Goal: Task Accomplishment & Management: Manage account settings

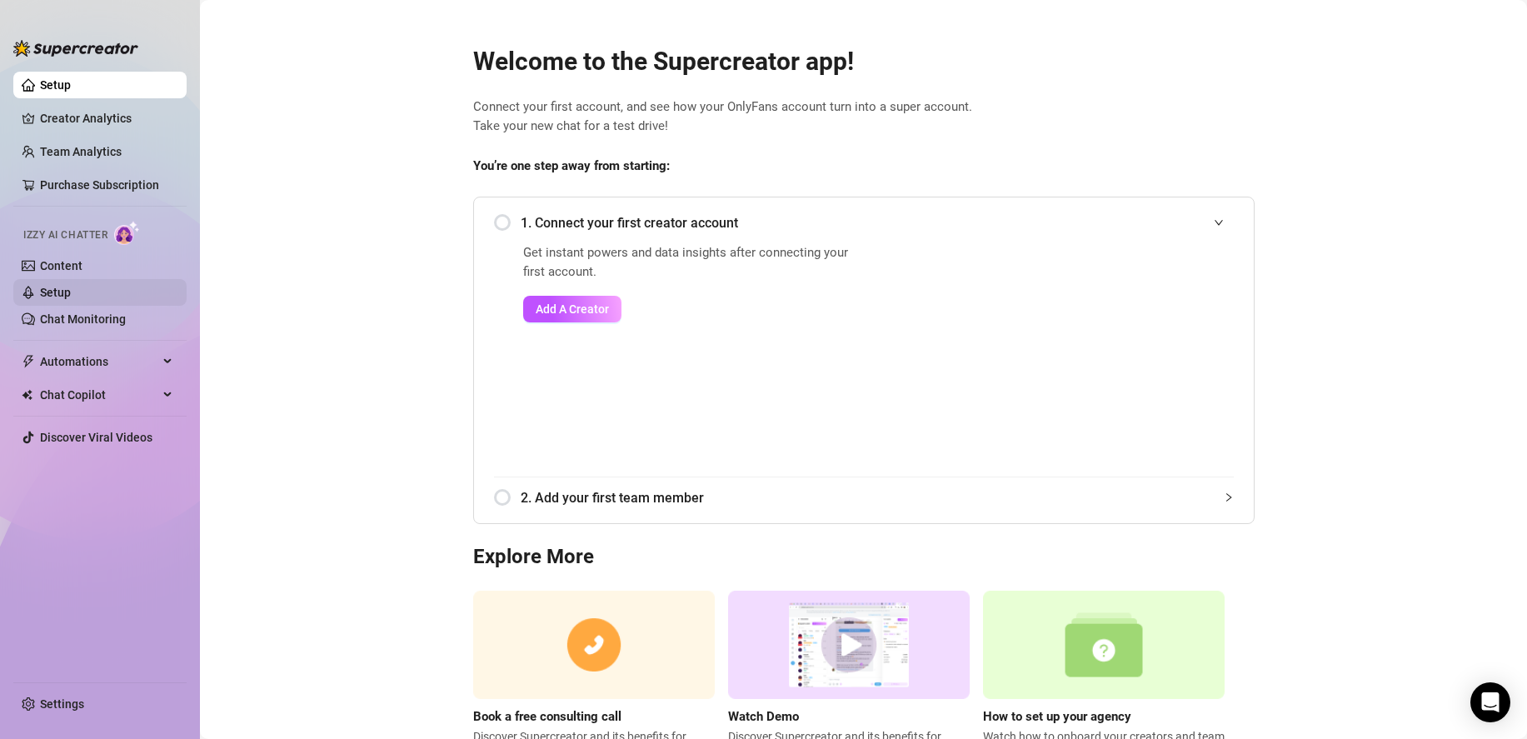
click at [71, 286] on link "Setup" at bounding box center [55, 292] width 31 height 13
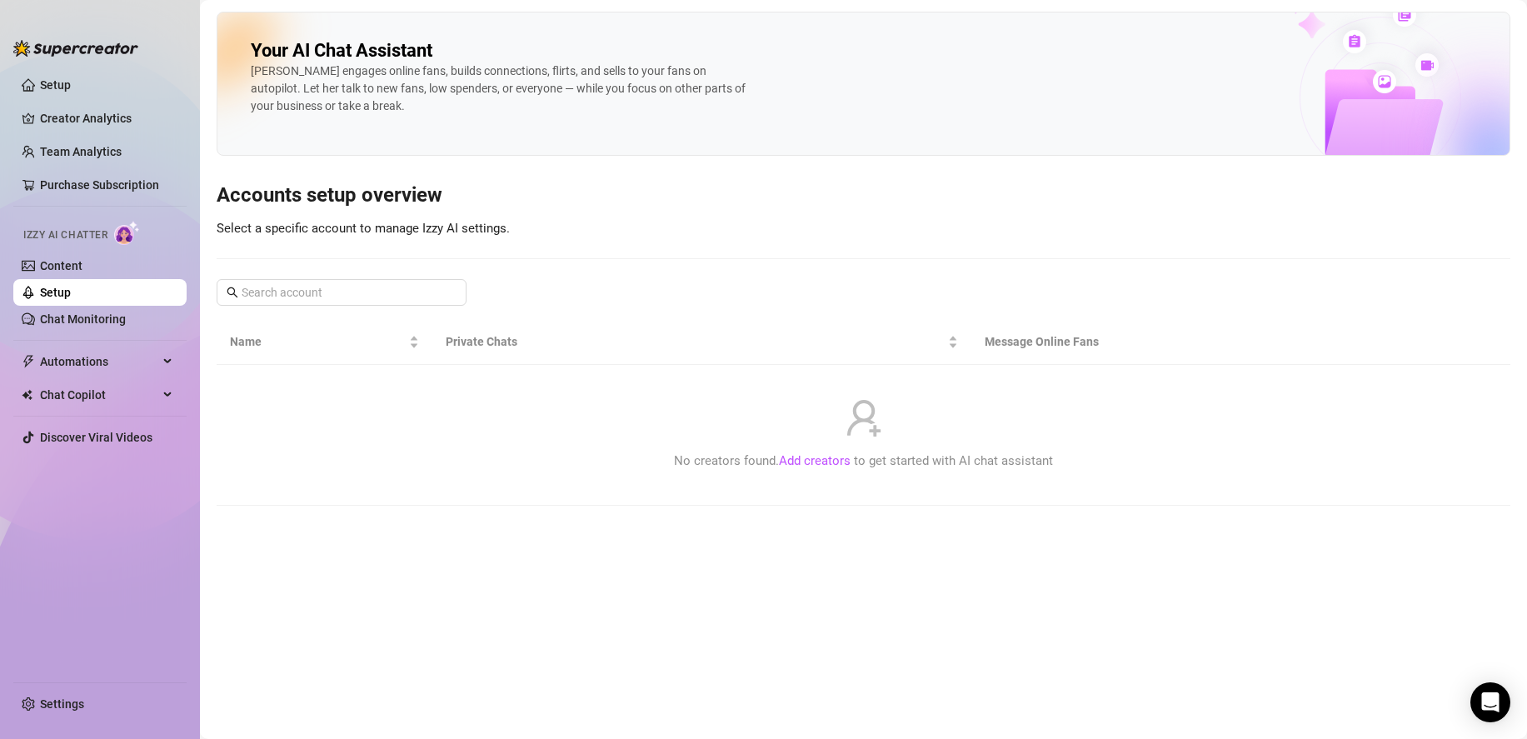
click at [71, 287] on link "Setup" at bounding box center [55, 292] width 31 height 13
click at [77, 703] on link "Settings" at bounding box center [62, 703] width 44 height 13
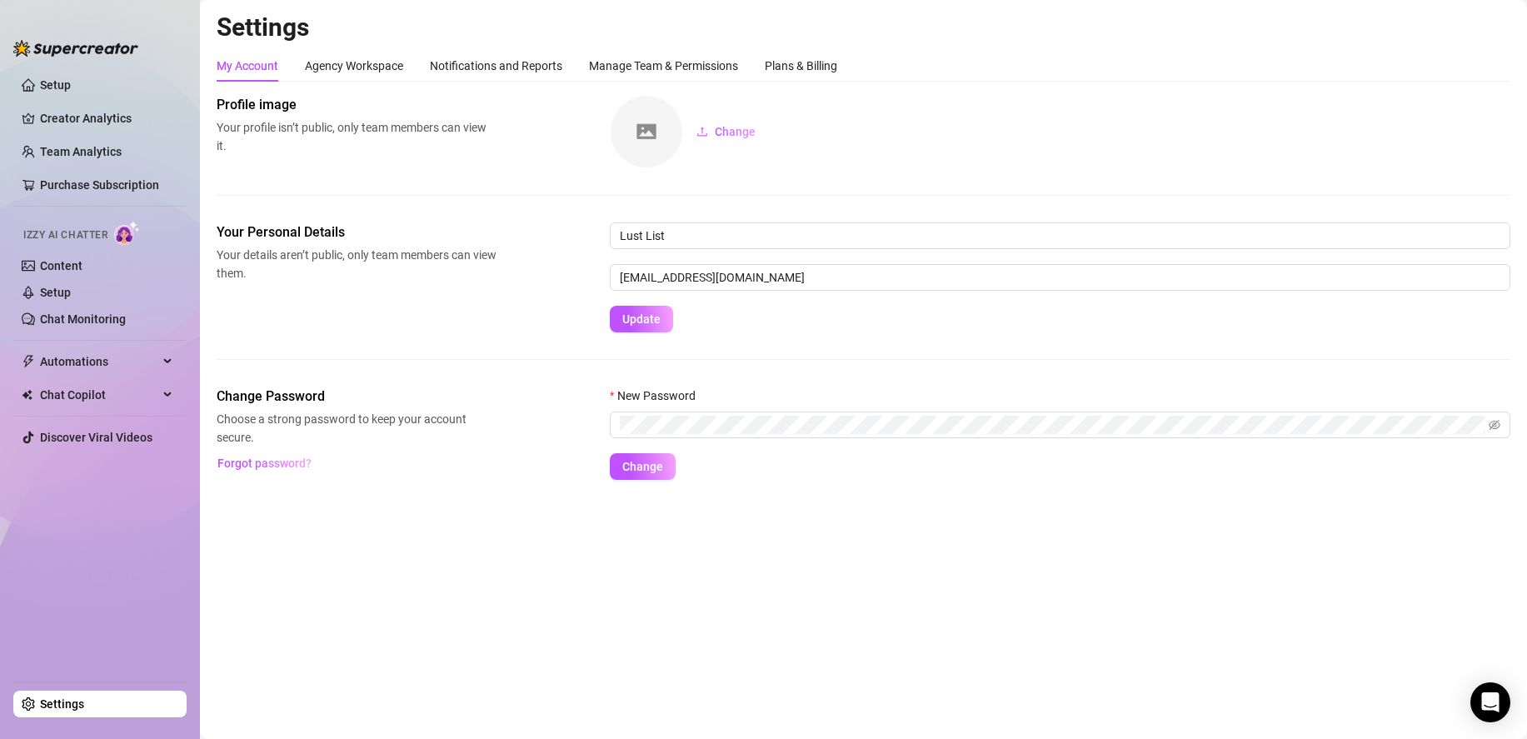
click at [664, 126] on img at bounding box center [647, 132] width 72 height 72
click at [715, 130] on span "Change" at bounding box center [735, 131] width 41 height 13
click at [393, 62] on div "Agency Workspace" at bounding box center [354, 66] width 98 height 18
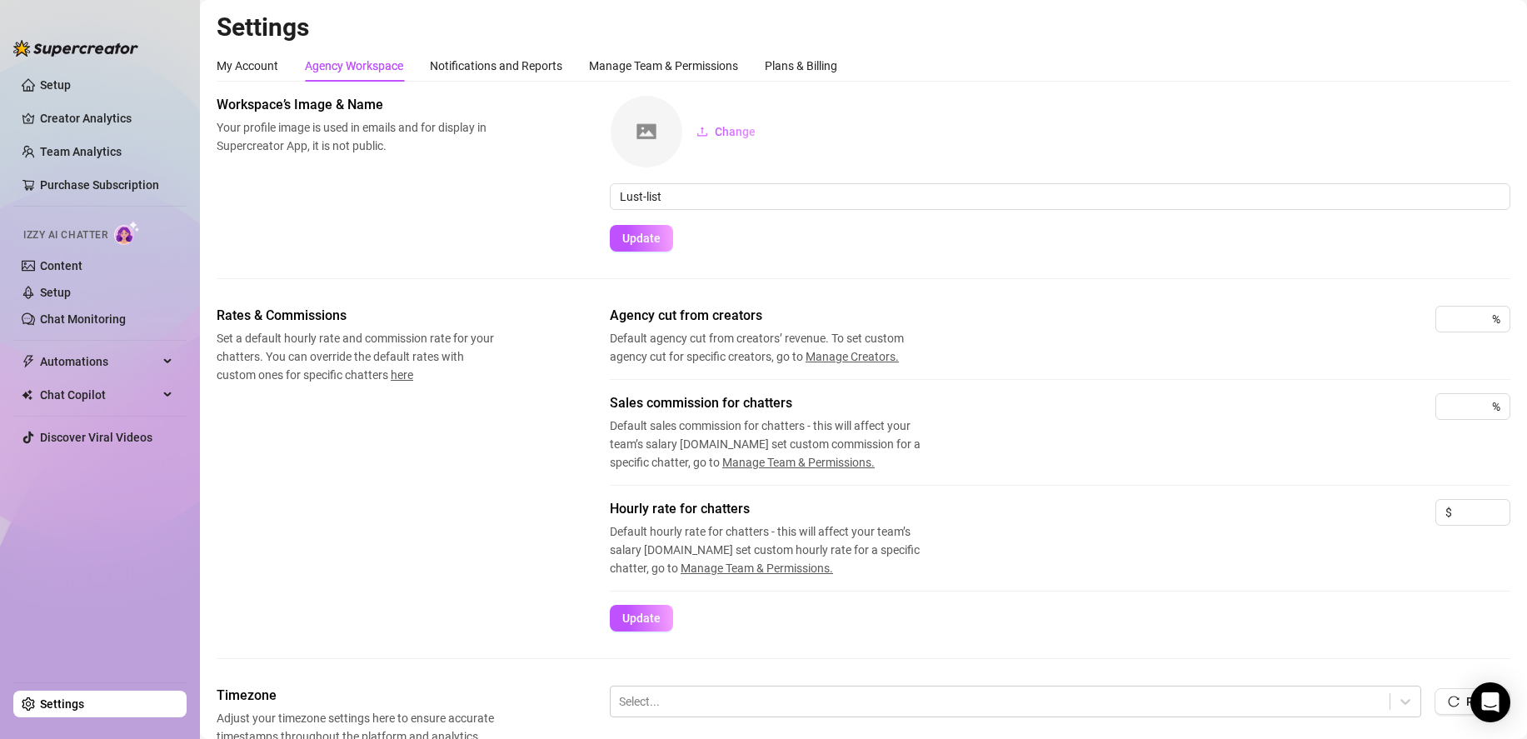
click at [427, 62] on div "My Account Agency Workspace Notifications and Reports Manage Team & Permissions…" at bounding box center [527, 66] width 621 height 32
click at [443, 62] on div "Notifications and Reports" at bounding box center [496, 66] width 132 height 18
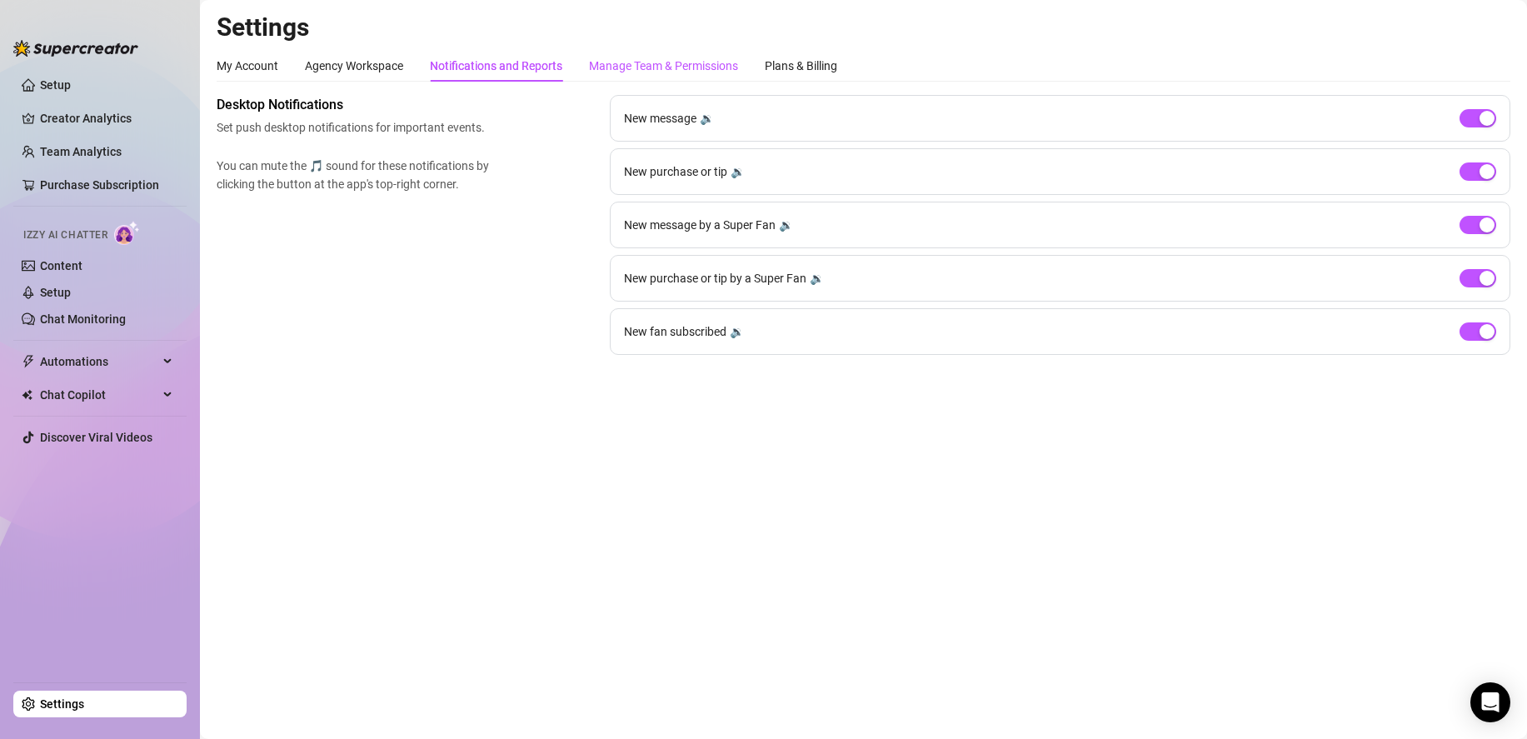
click at [643, 60] on div "Manage Team & Permissions" at bounding box center [663, 66] width 149 height 18
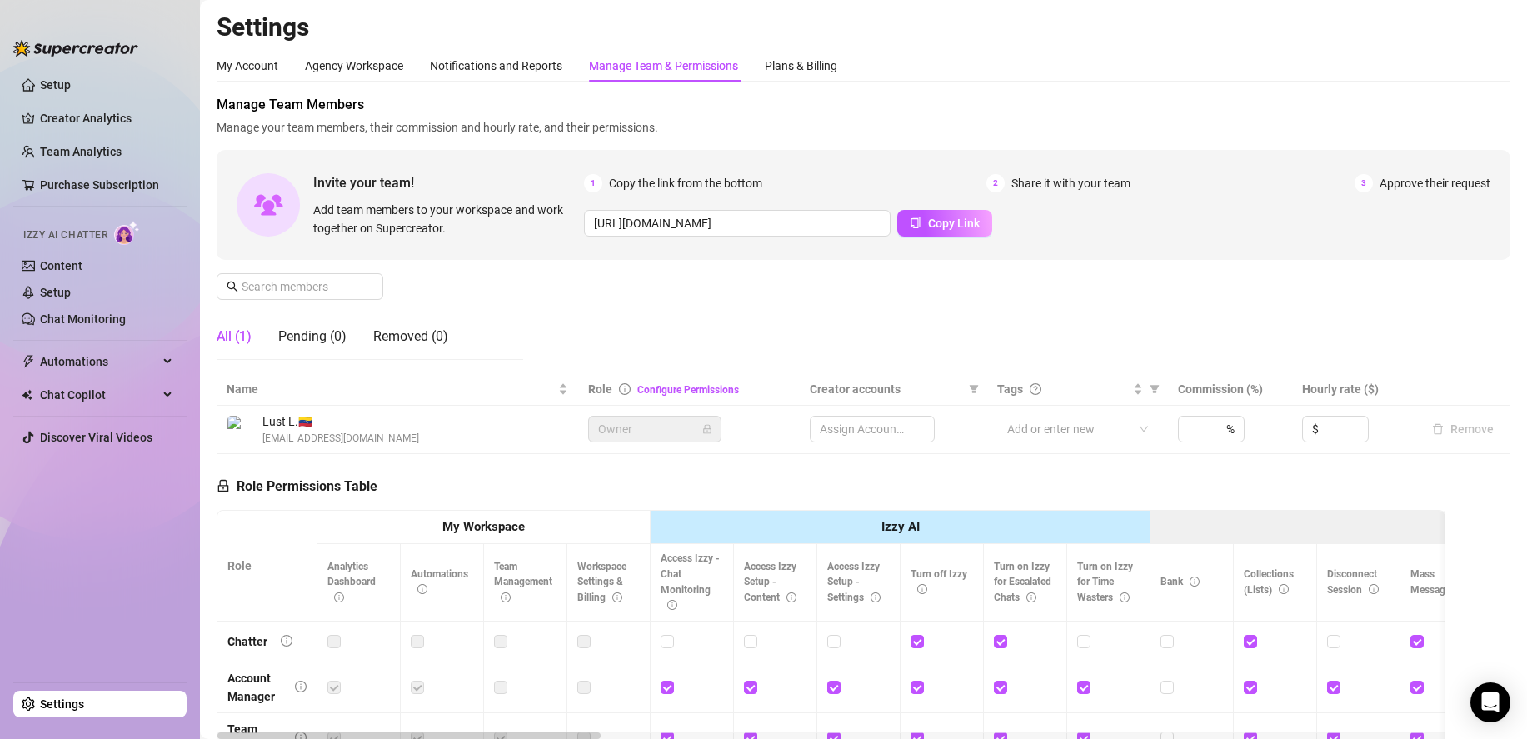
click at [669, 69] on div "Manage Team & Permissions" at bounding box center [663, 66] width 149 height 18
click at [780, 65] on div "Plans & Billing" at bounding box center [801, 66] width 72 height 18
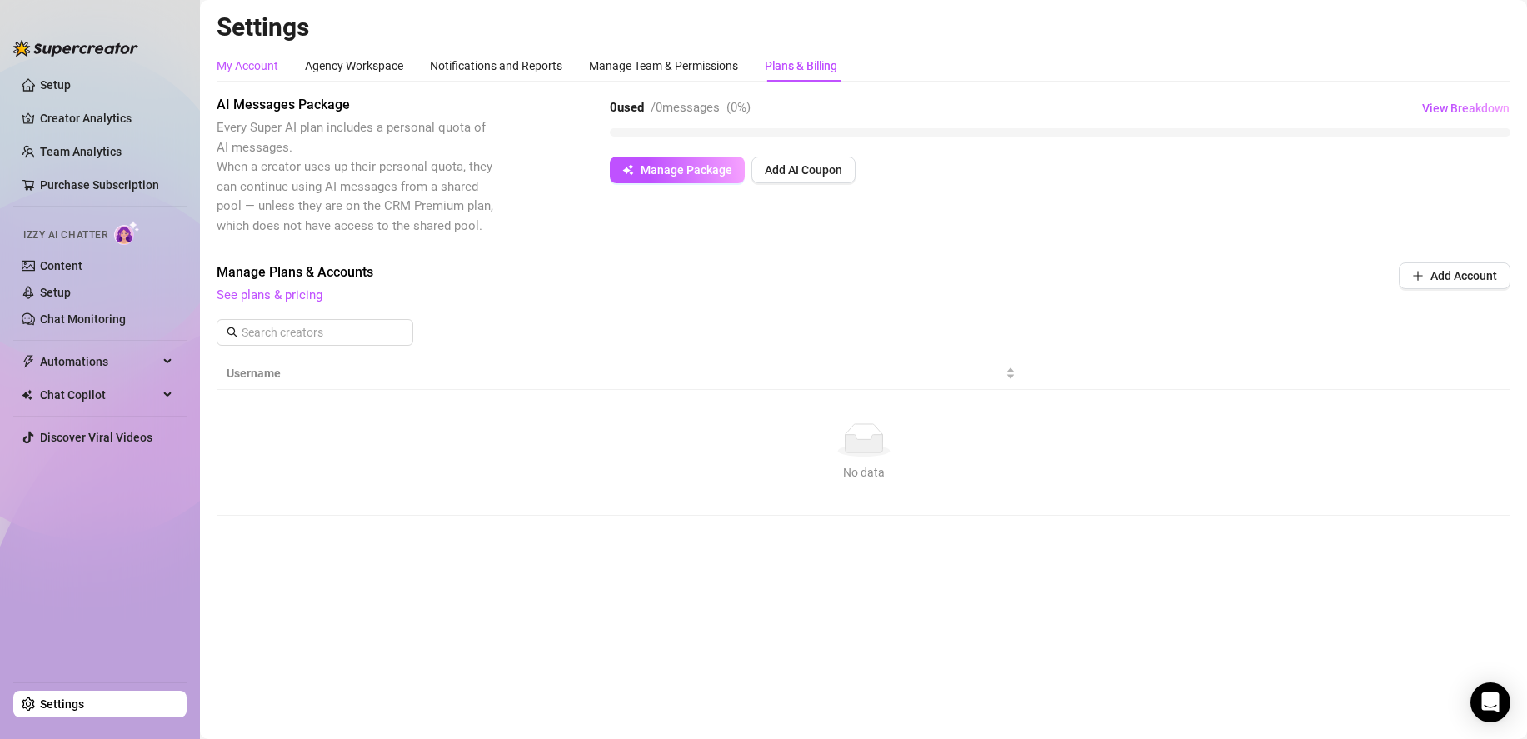
click at [243, 69] on div "My Account" at bounding box center [248, 66] width 62 height 18
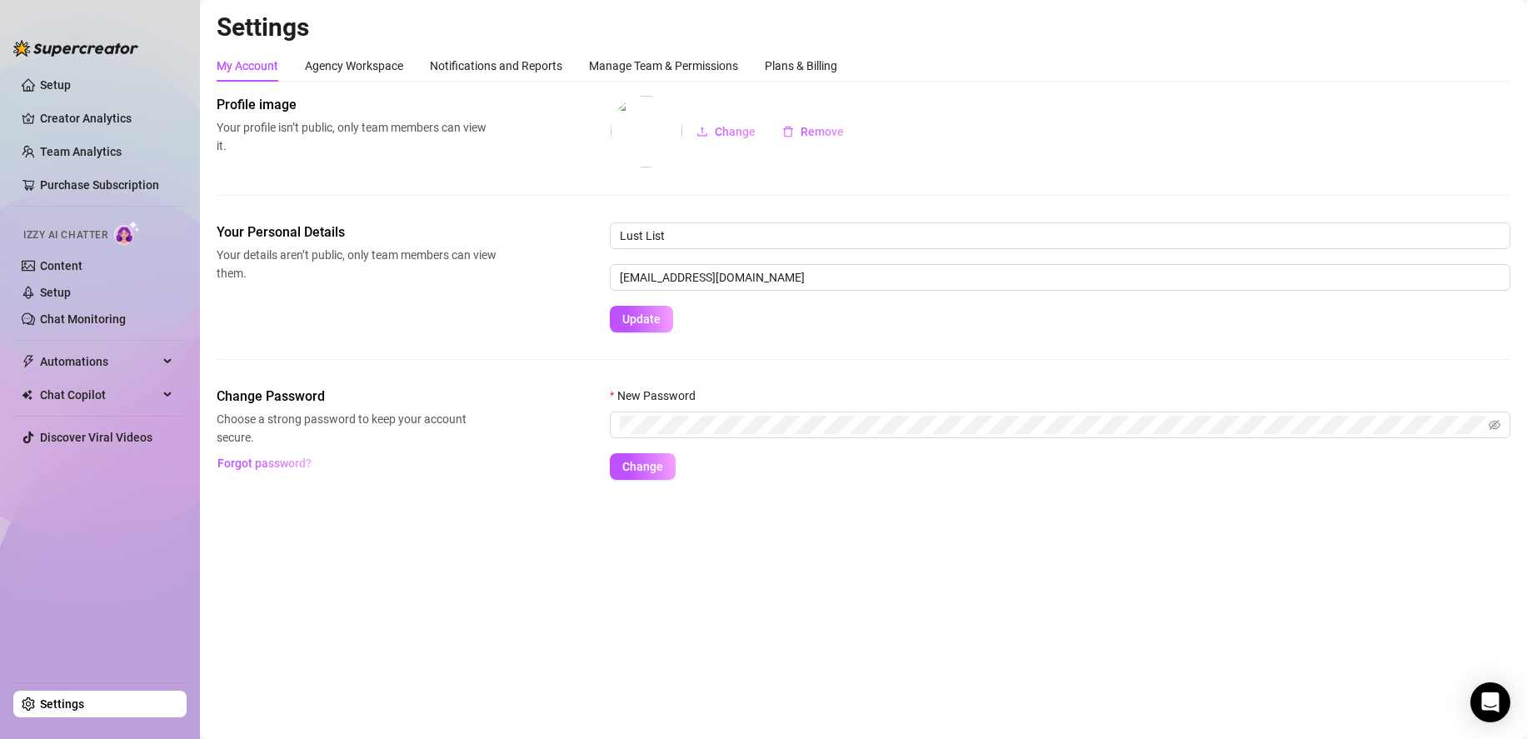
click at [854, 59] on div "My Account Agency Workspace Notifications and Reports Manage Team & Permissions…" at bounding box center [864, 66] width 1294 height 32
click at [812, 66] on div "Plans & Billing" at bounding box center [801, 66] width 72 height 18
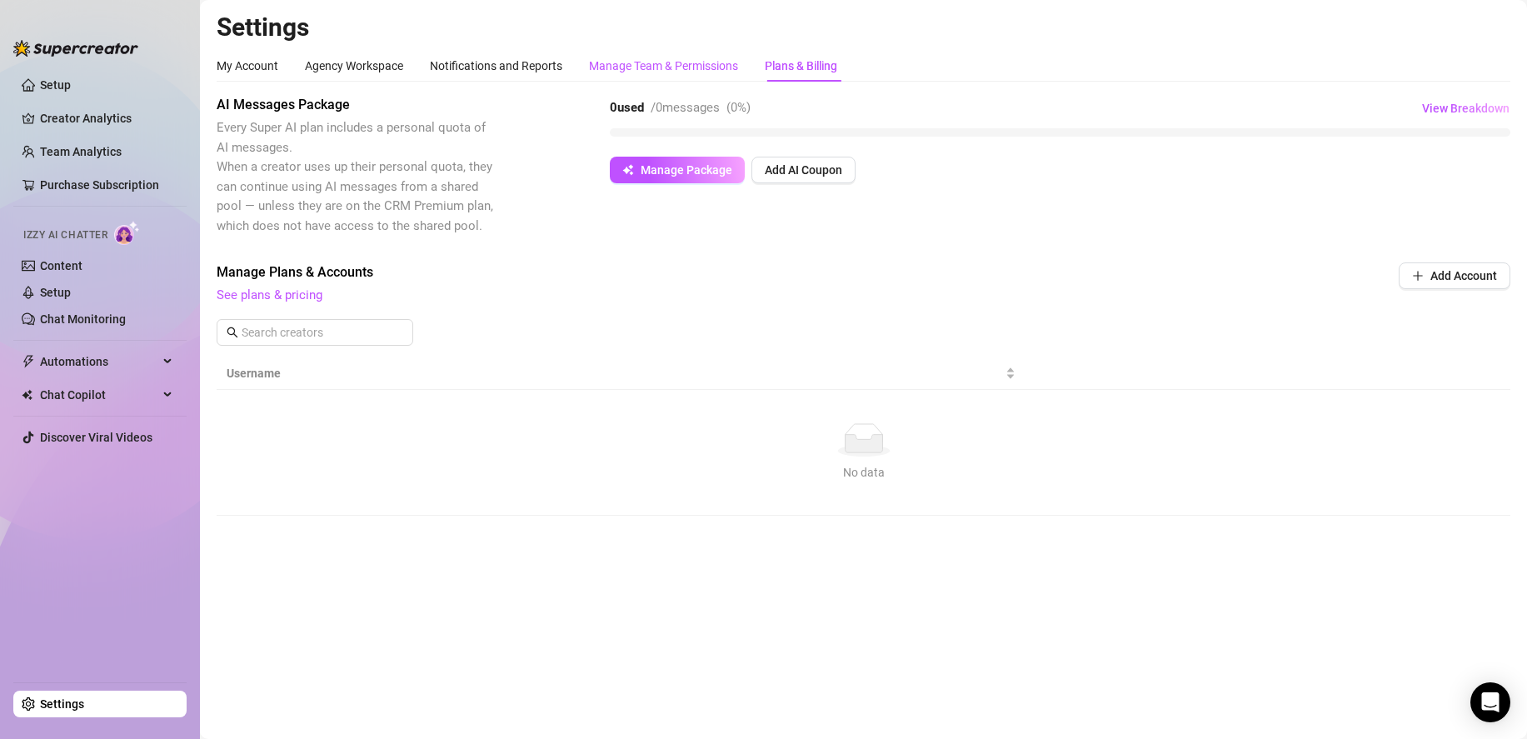
click at [726, 71] on div "Manage Team & Permissions" at bounding box center [663, 66] width 149 height 18
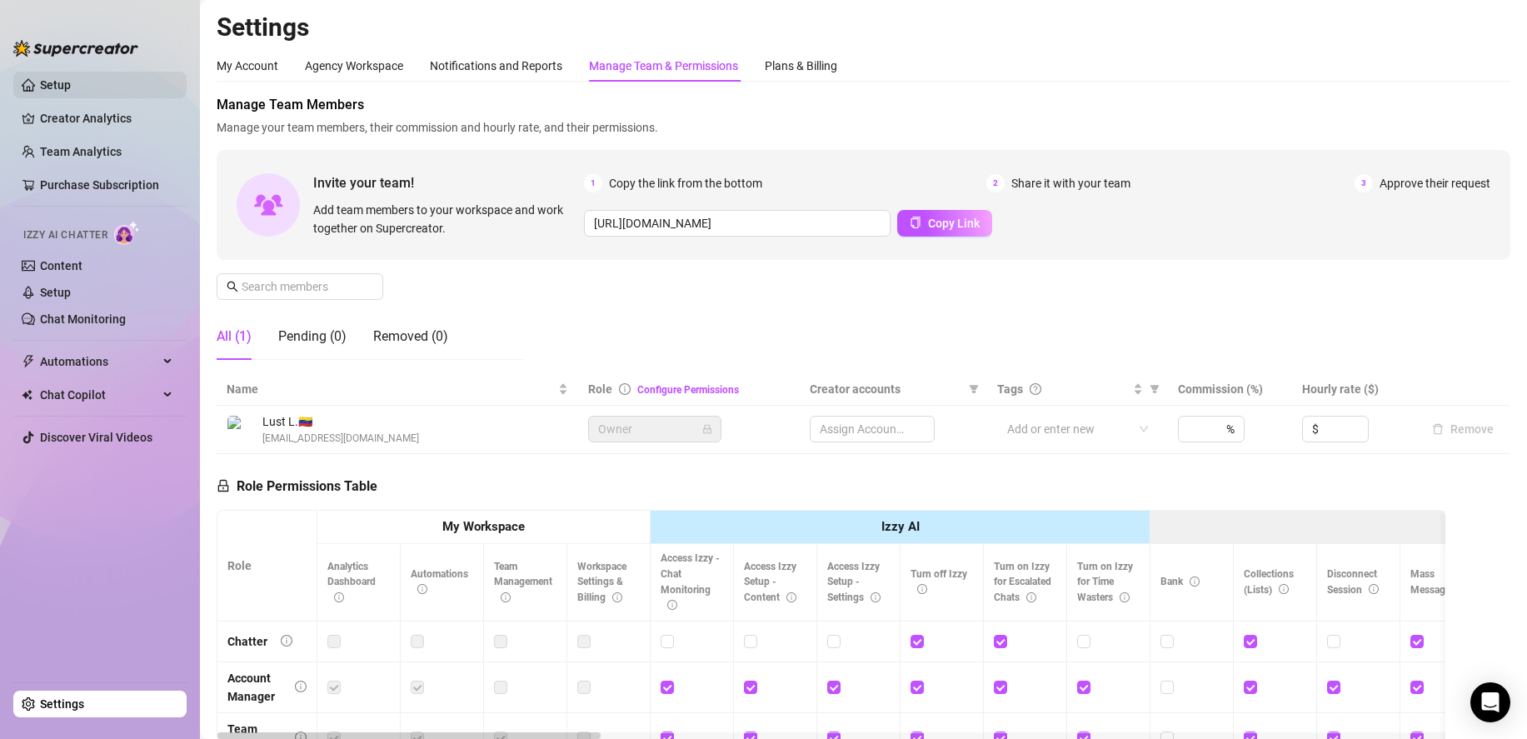
click at [71, 78] on link "Setup" at bounding box center [55, 84] width 31 height 13
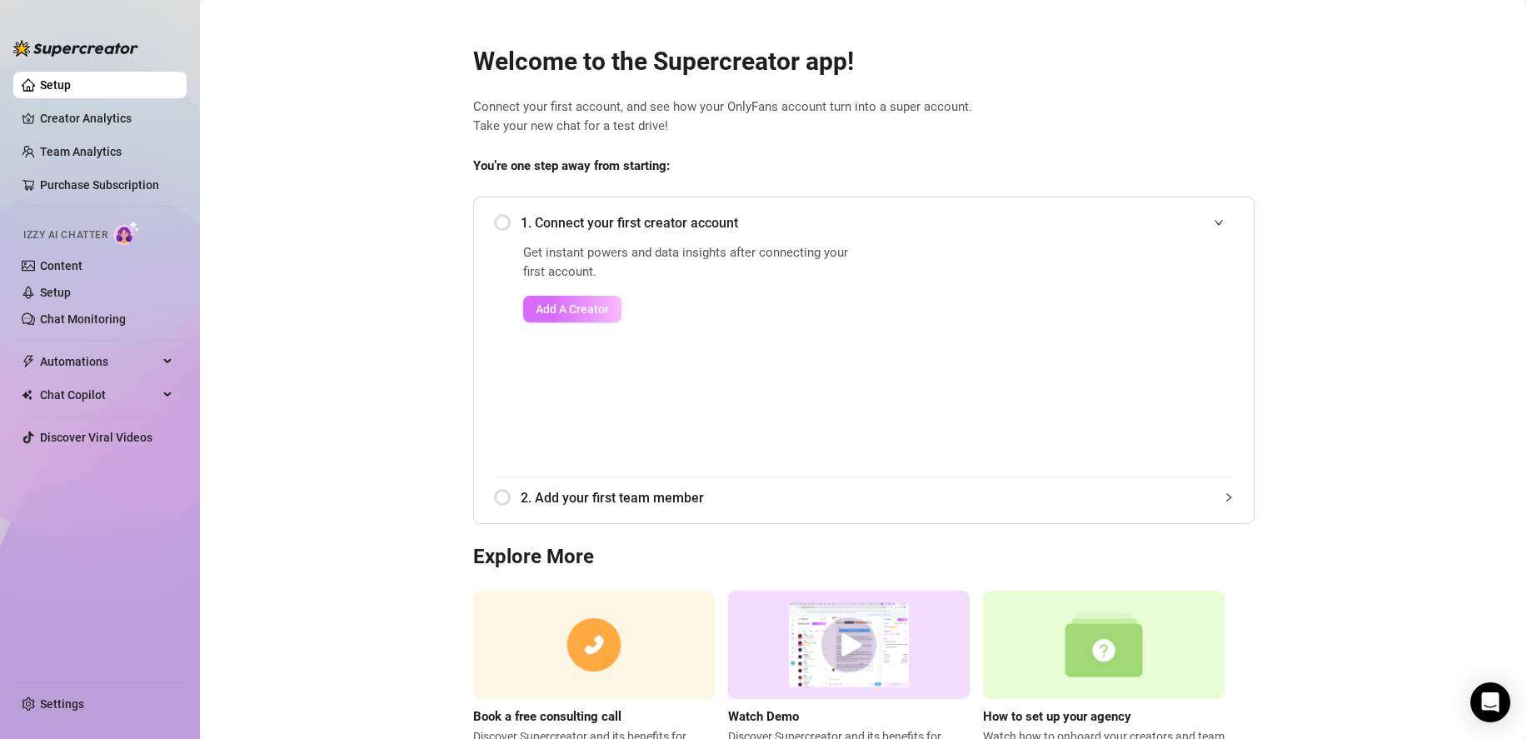
click at [594, 306] on span "Add A Creator" at bounding box center [572, 308] width 73 height 13
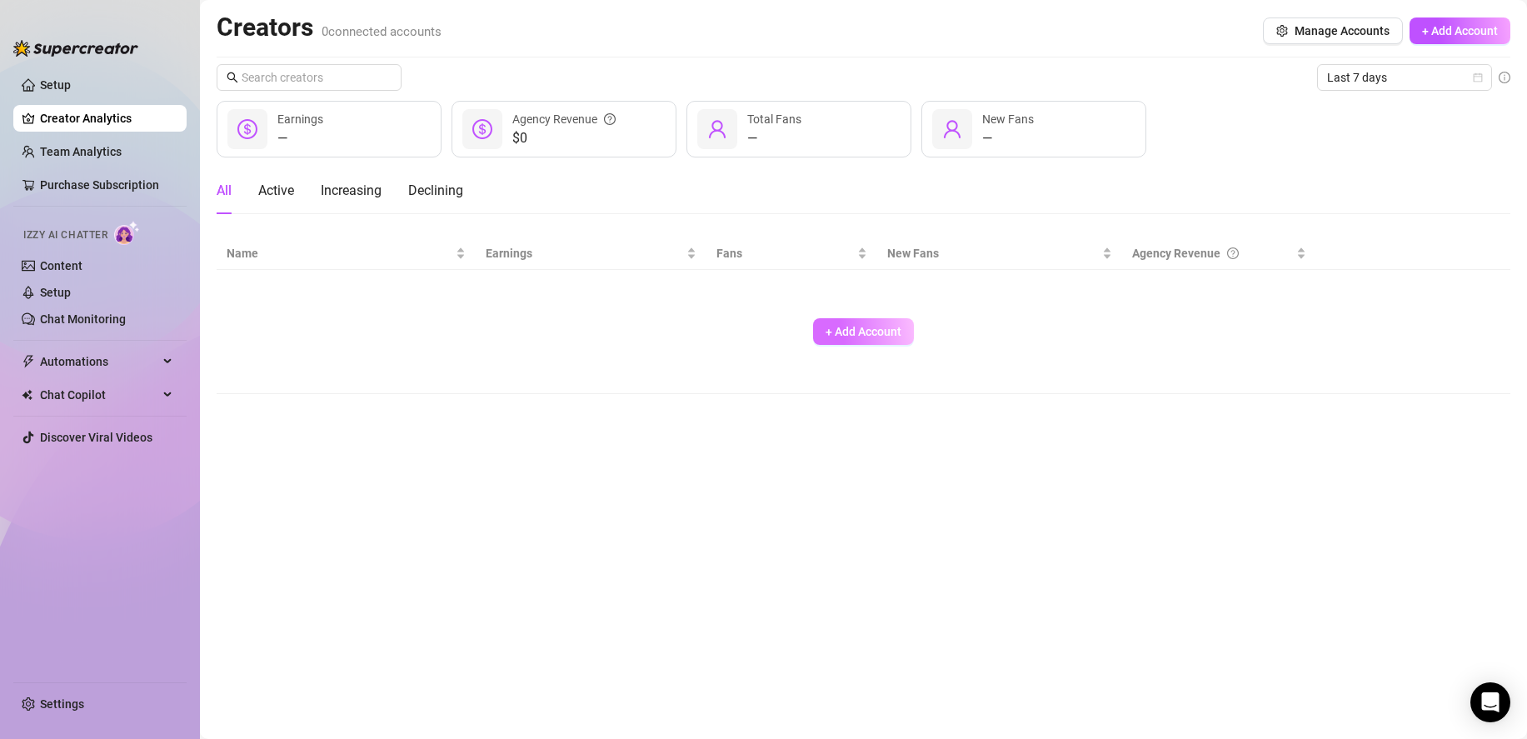
click at [845, 324] on button "+ Add Account" at bounding box center [863, 331] width 101 height 27
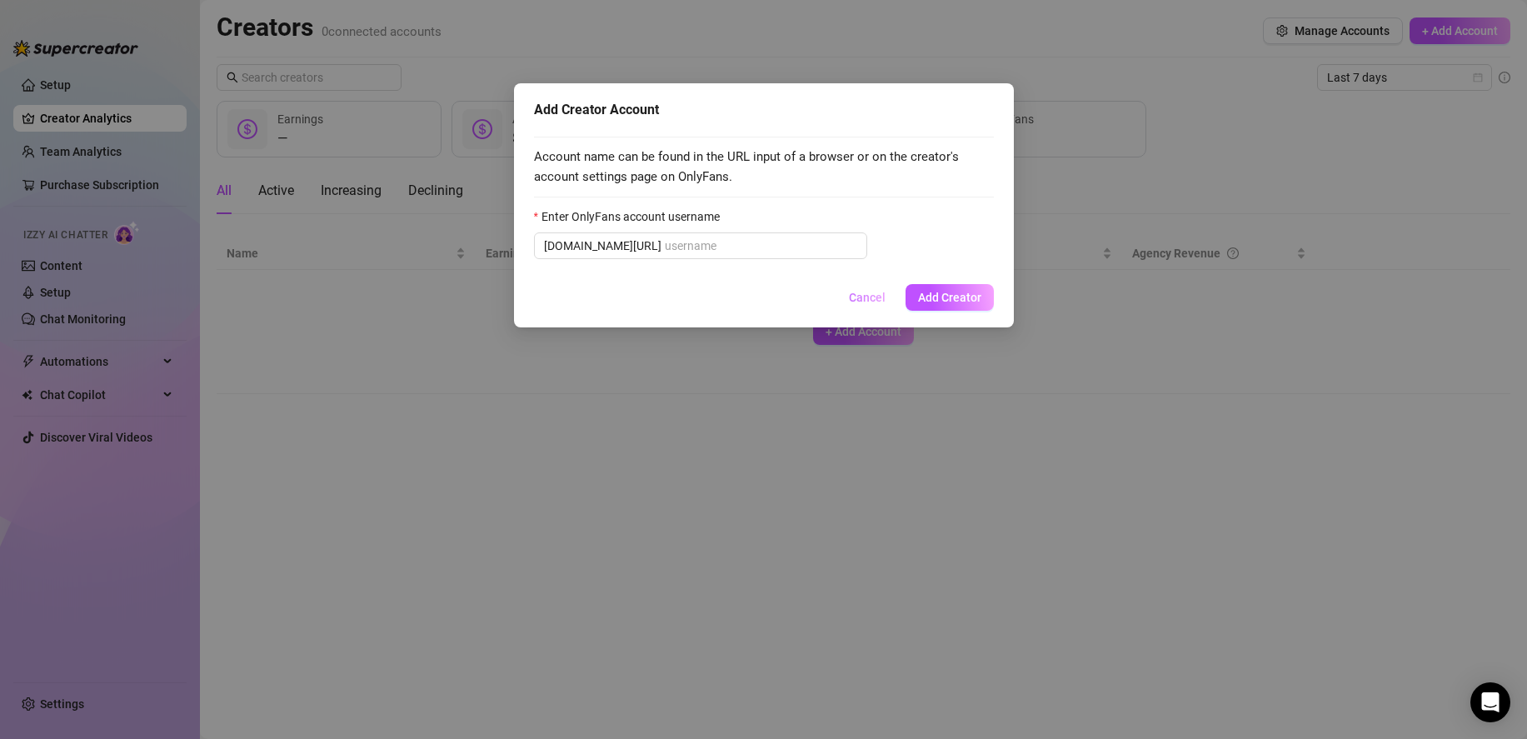
click at [870, 307] on button "Cancel" at bounding box center [867, 297] width 63 height 27
